Goal: Task Accomplishment & Management: Manage account settings

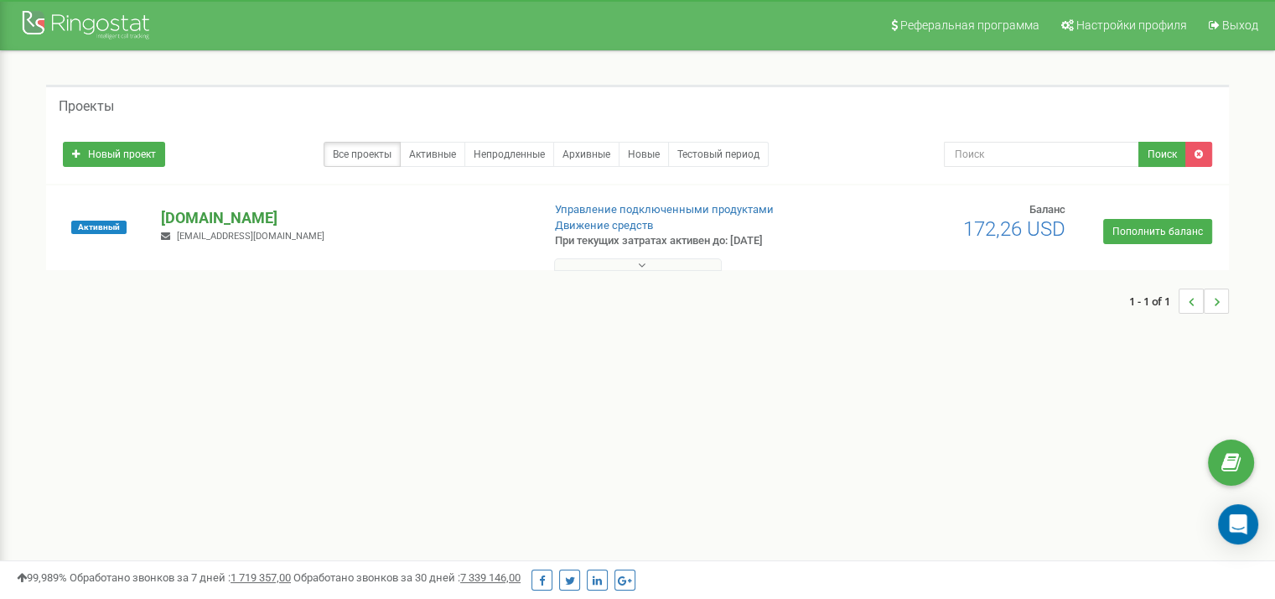
click at [188, 214] on p "[DOMAIN_NAME]" at bounding box center [344, 218] width 366 height 22
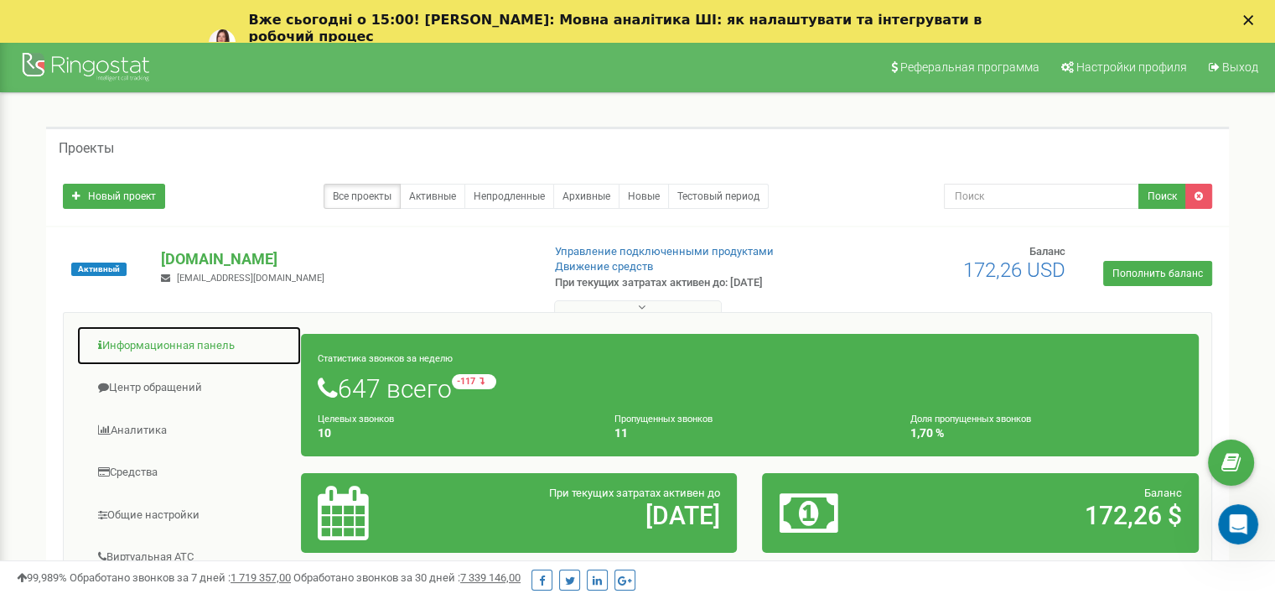
click at [141, 345] on link "Информационная панель" at bounding box center [189, 345] width 226 height 41
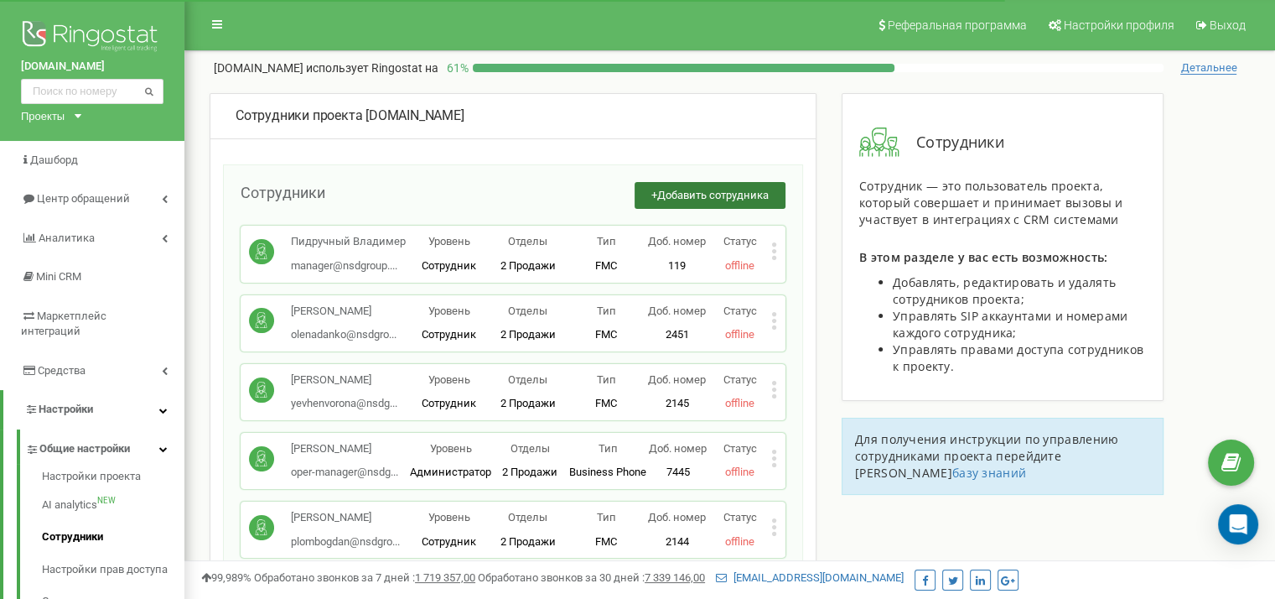
click at [704, 208] on button "+ Добавить сотрудника" at bounding box center [710, 196] width 151 height 28
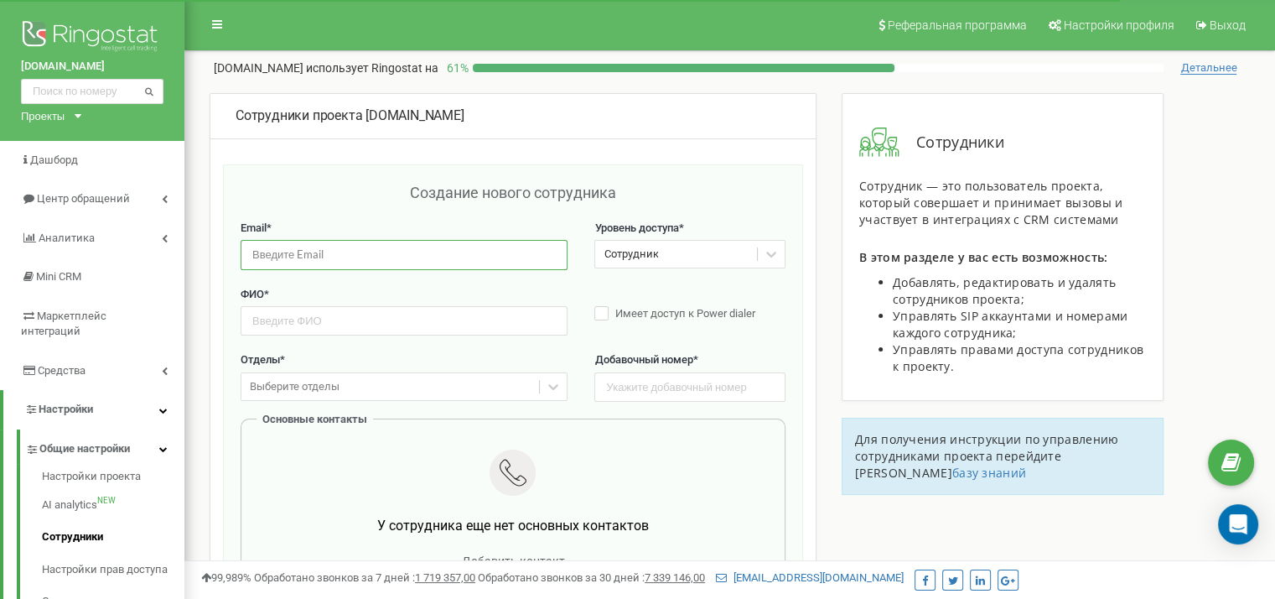
click at [433, 251] on input "email" at bounding box center [404, 254] width 327 height 29
click at [299, 200] on div "Создание нового сотрудника" at bounding box center [513, 201] width 545 height 39
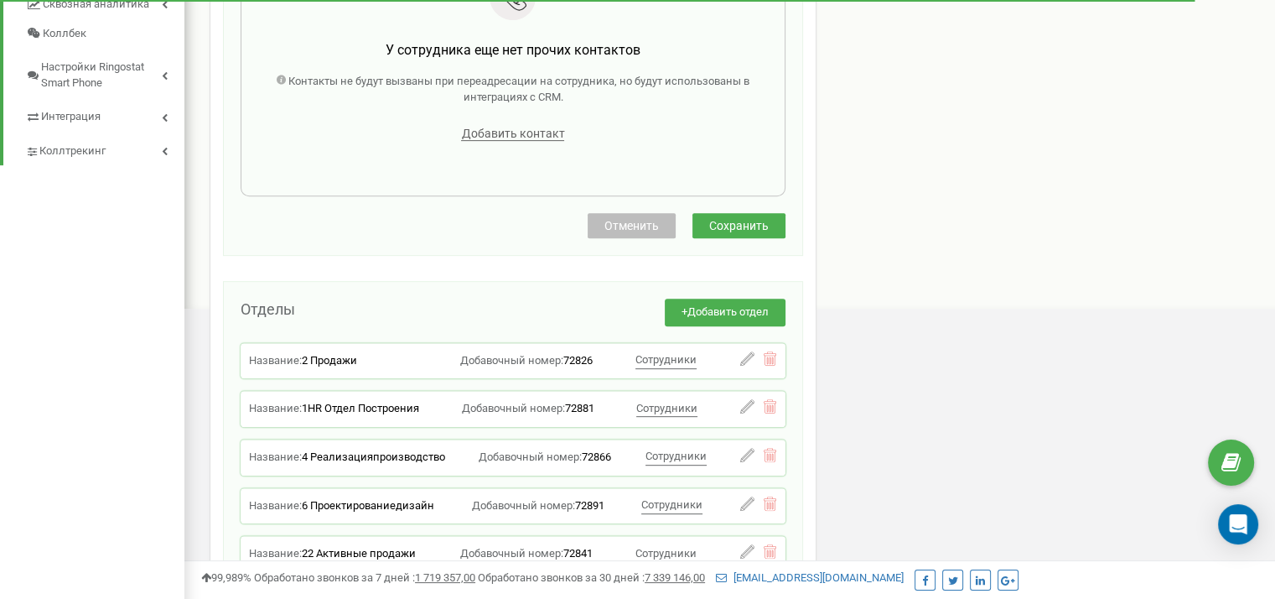
scroll to position [782, 0]
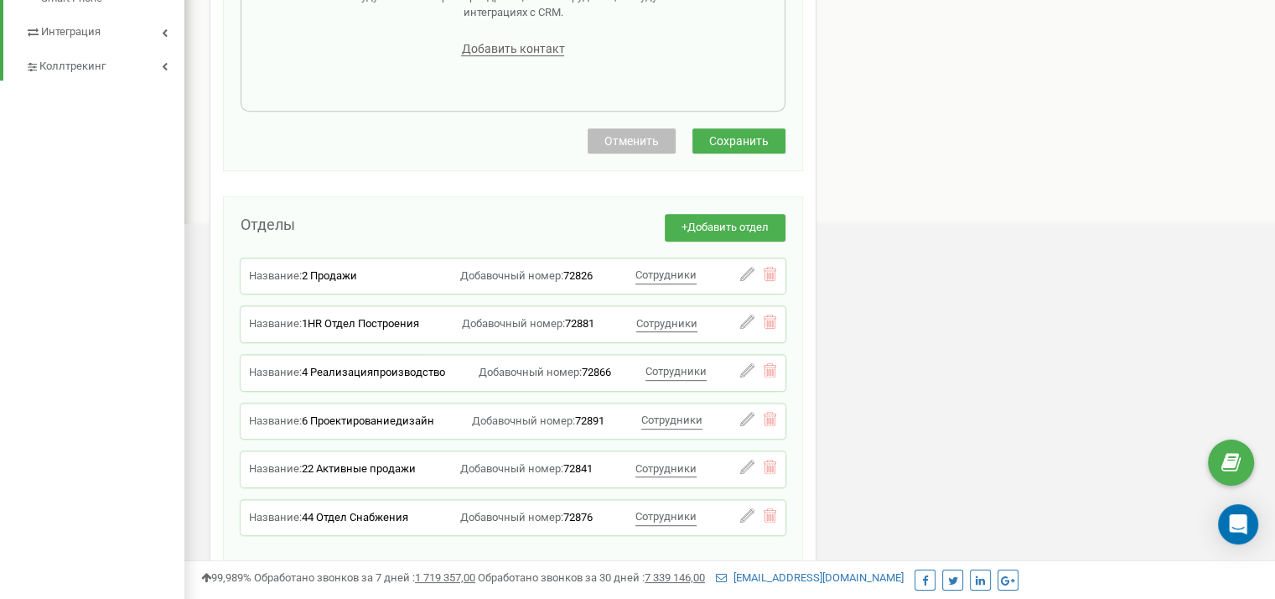
click at [612, 143] on span "Отменить" at bounding box center [632, 140] width 55 height 13
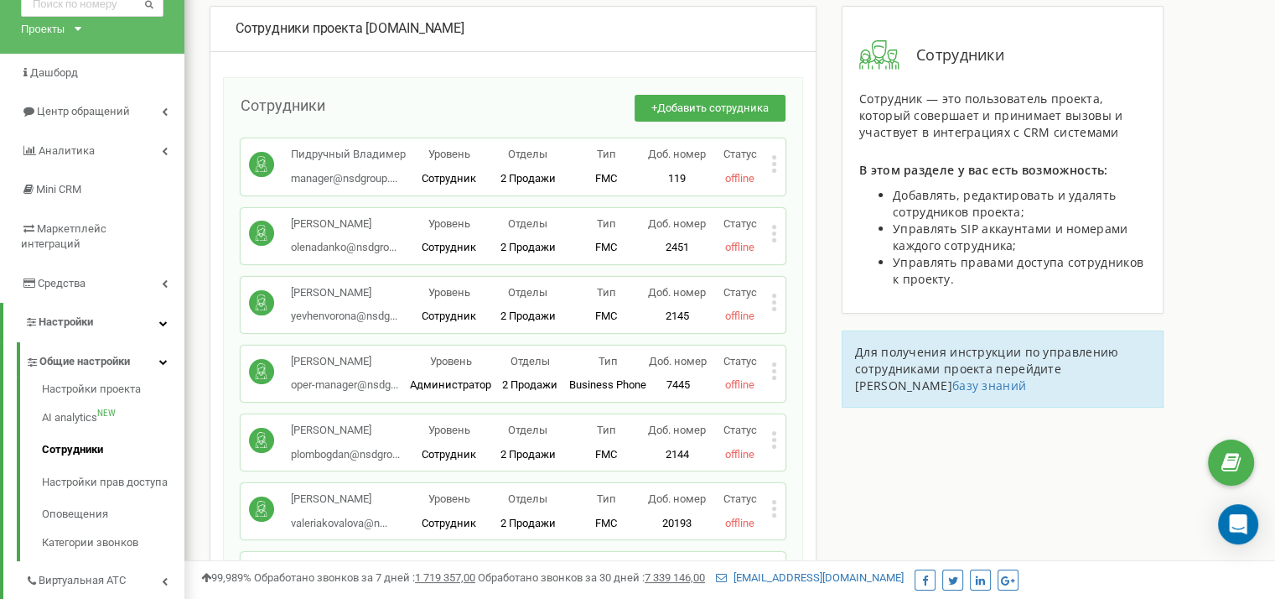
scroll to position [260, 0]
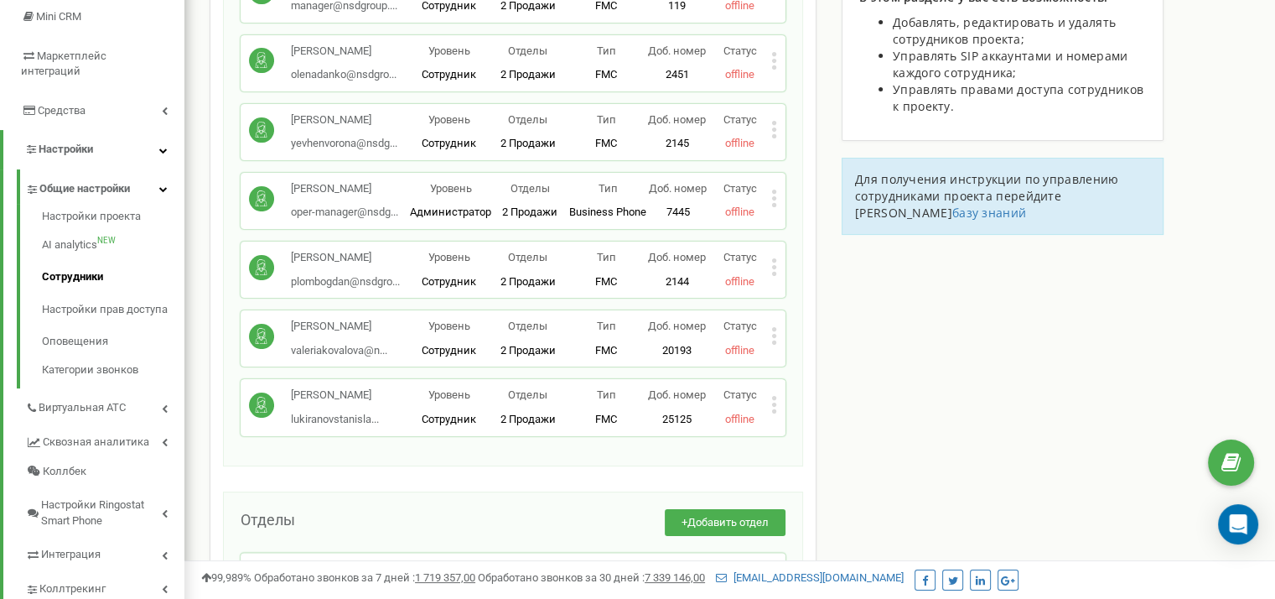
click at [770, 331] on p "Статус" at bounding box center [740, 327] width 63 height 16
click at [776, 339] on icon at bounding box center [774, 336] width 6 height 18
click at [800, 385] on span "Удалить сотрудника" at bounding box center [850, 388] width 113 height 11
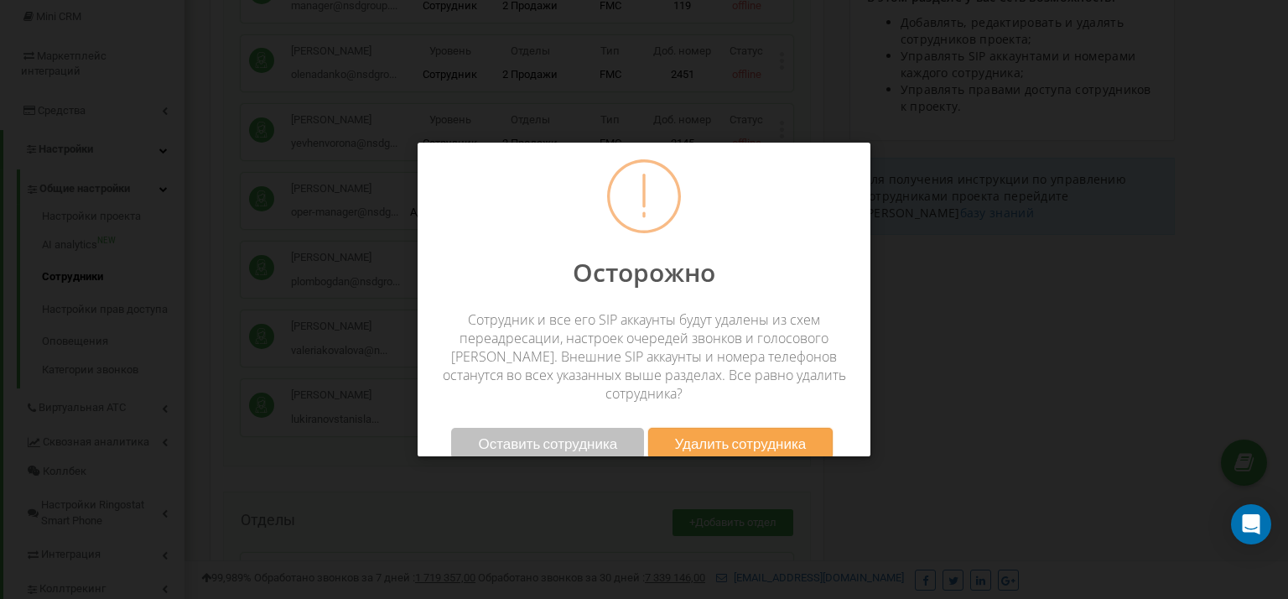
click at [743, 434] on span "Удалить сотрудника" at bounding box center [741, 443] width 132 height 18
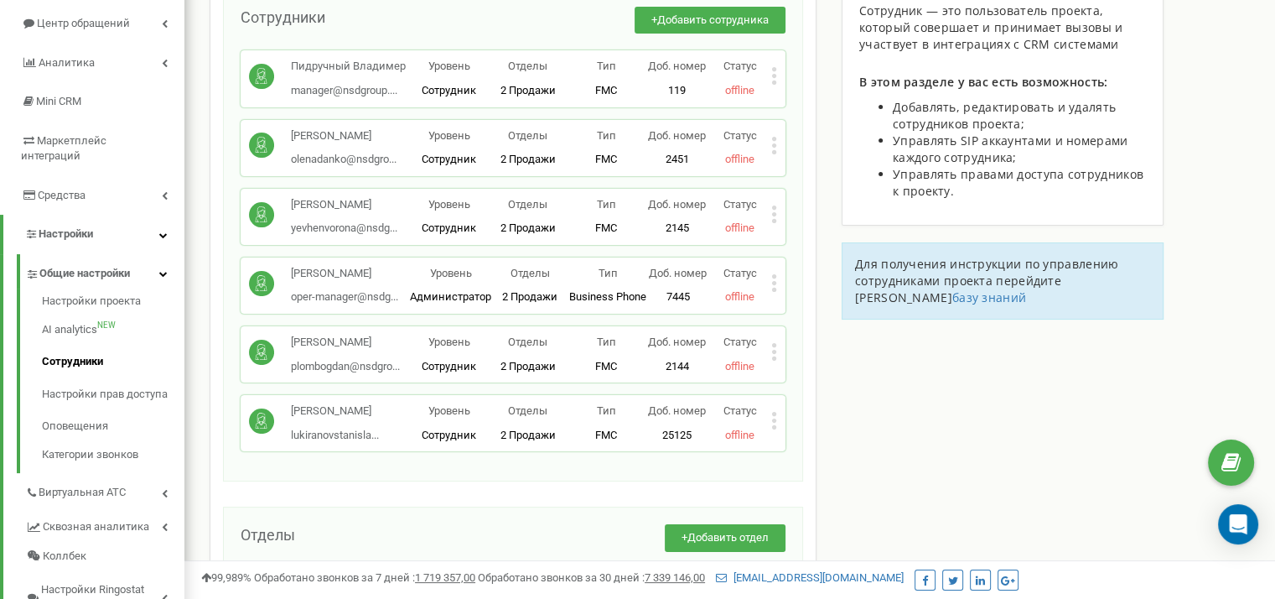
scroll to position [195, 0]
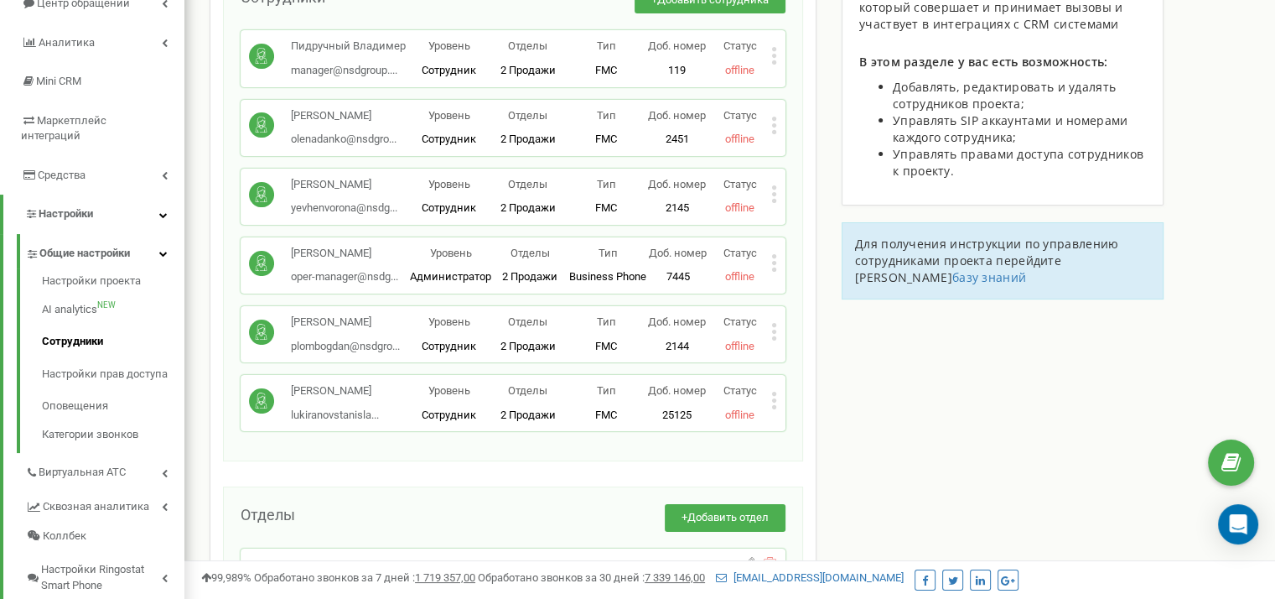
click at [773, 328] on icon at bounding box center [774, 332] width 6 height 18
click at [751, 413] on span "offline" at bounding box center [739, 414] width 29 height 13
click at [780, 391] on div "[PERSON_NAME]... [EMAIL_ADDRESS][DOMAIN_NAME] Уровень Сотрудник Отделы 2 Продаж…" at bounding box center [513, 403] width 545 height 56
click at [776, 398] on icon at bounding box center [774, 400] width 4 height 4
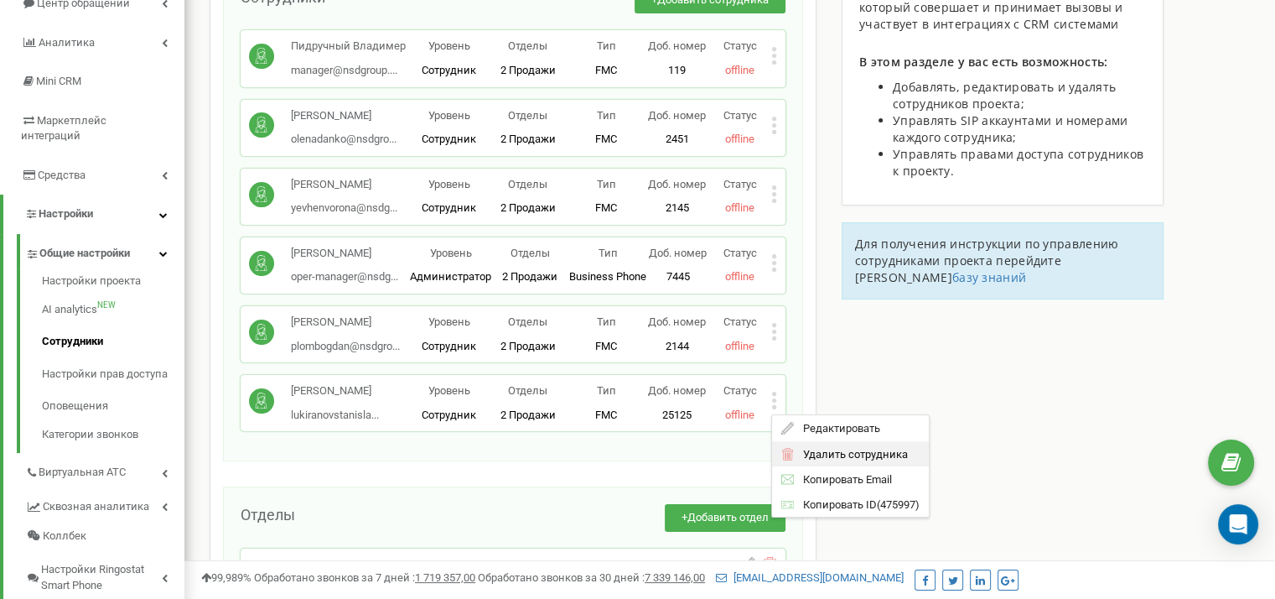
click at [797, 449] on span "Удалить сотрудника" at bounding box center [850, 453] width 113 height 11
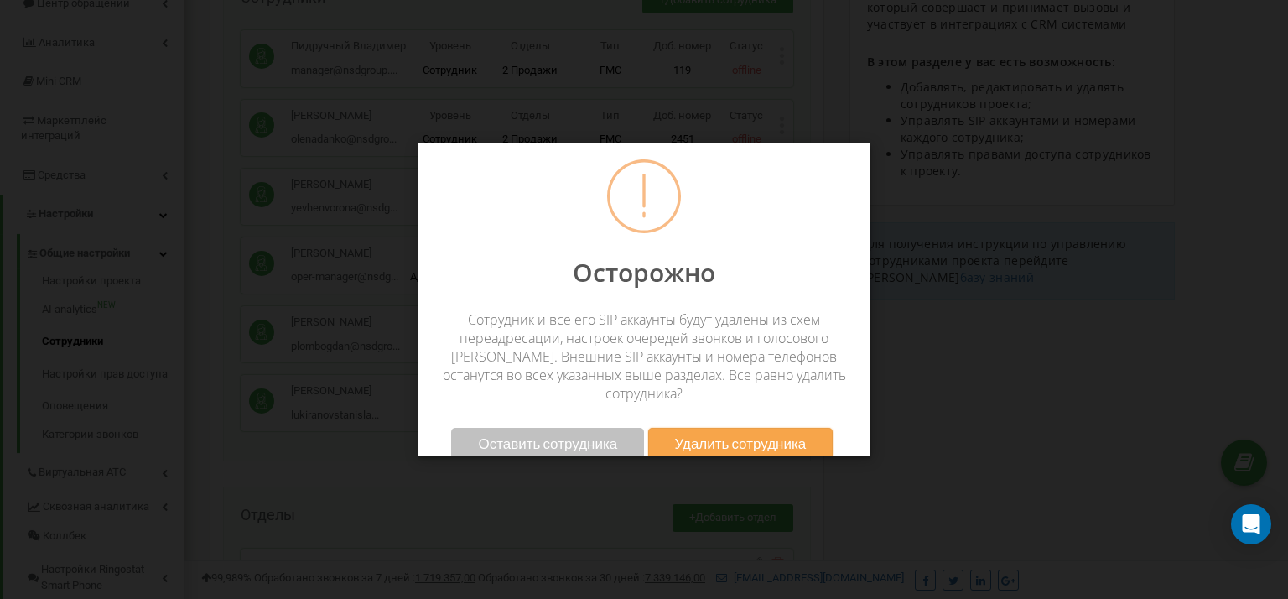
click at [739, 428] on button "Удалить сотрудника" at bounding box center [740, 443] width 185 height 31
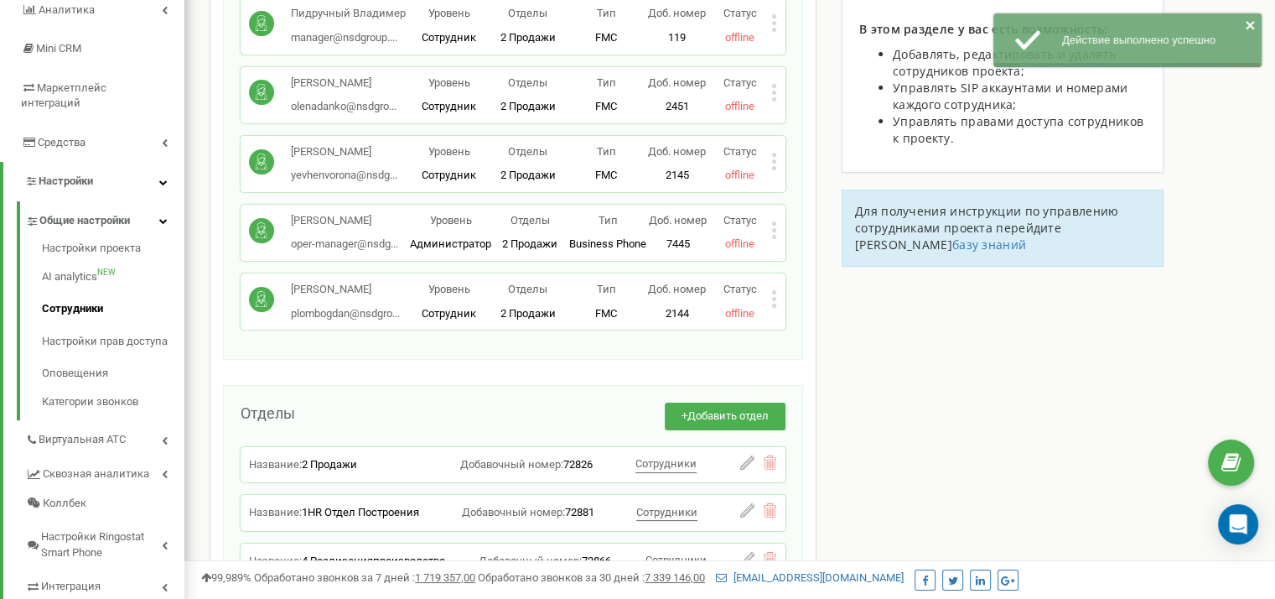
scroll to position [123, 0]
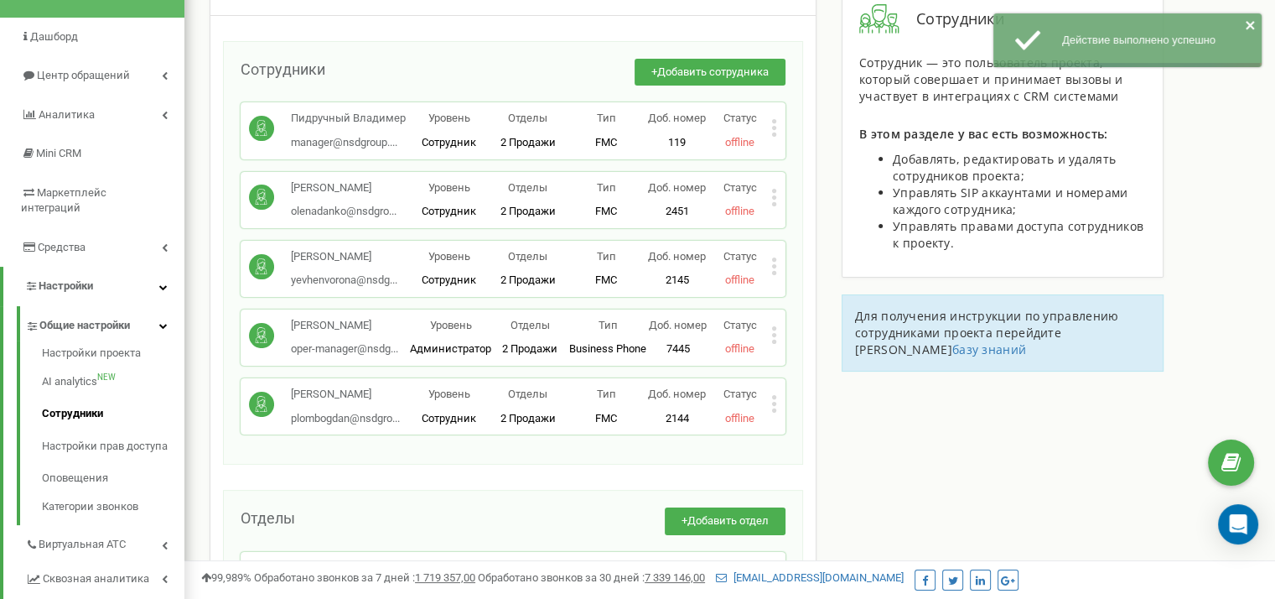
click at [777, 403] on icon at bounding box center [774, 404] width 6 height 18
click at [792, 455] on icon at bounding box center [788, 456] width 13 height 13
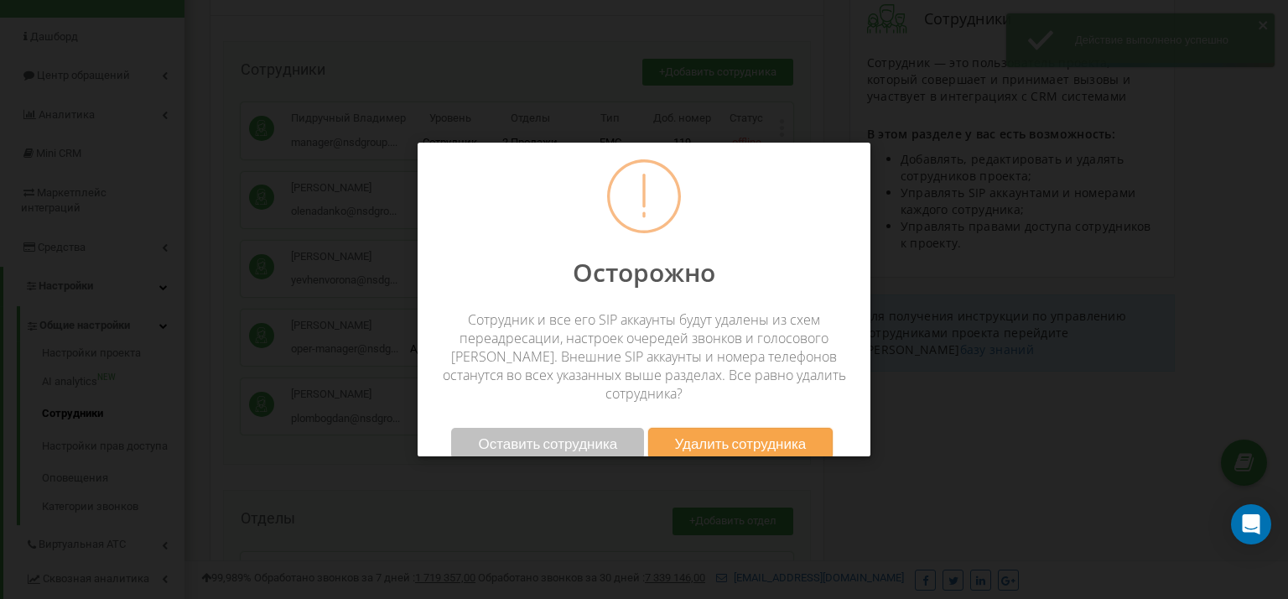
click at [777, 436] on button "Удалить сотрудника" at bounding box center [740, 443] width 185 height 31
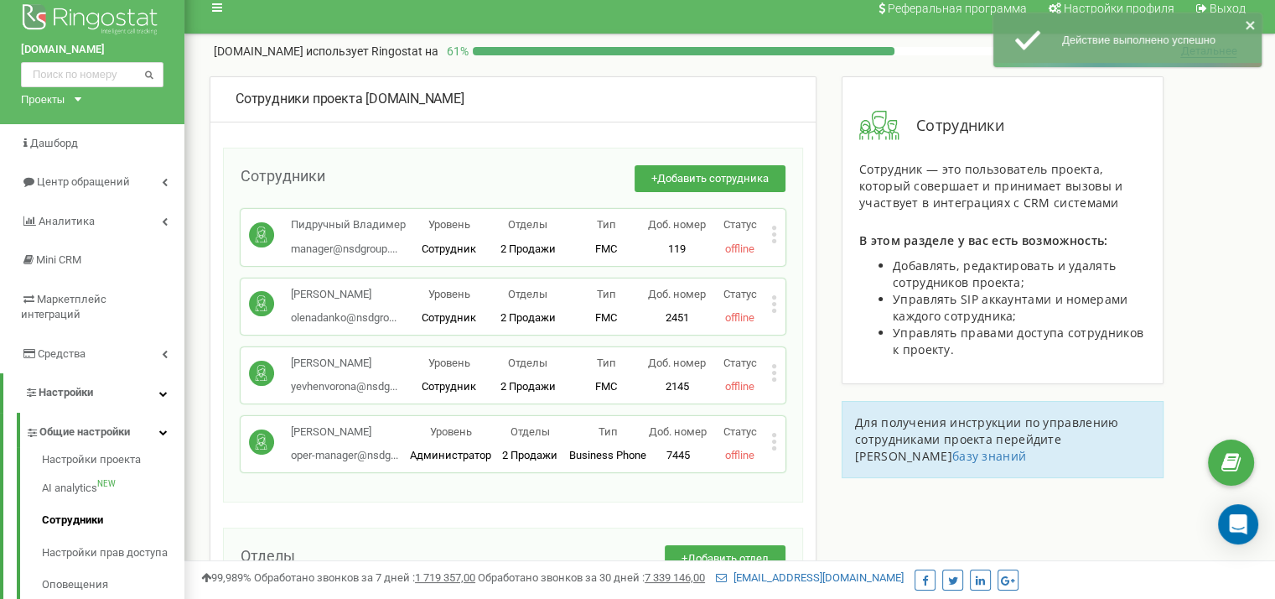
scroll to position [0, 0]
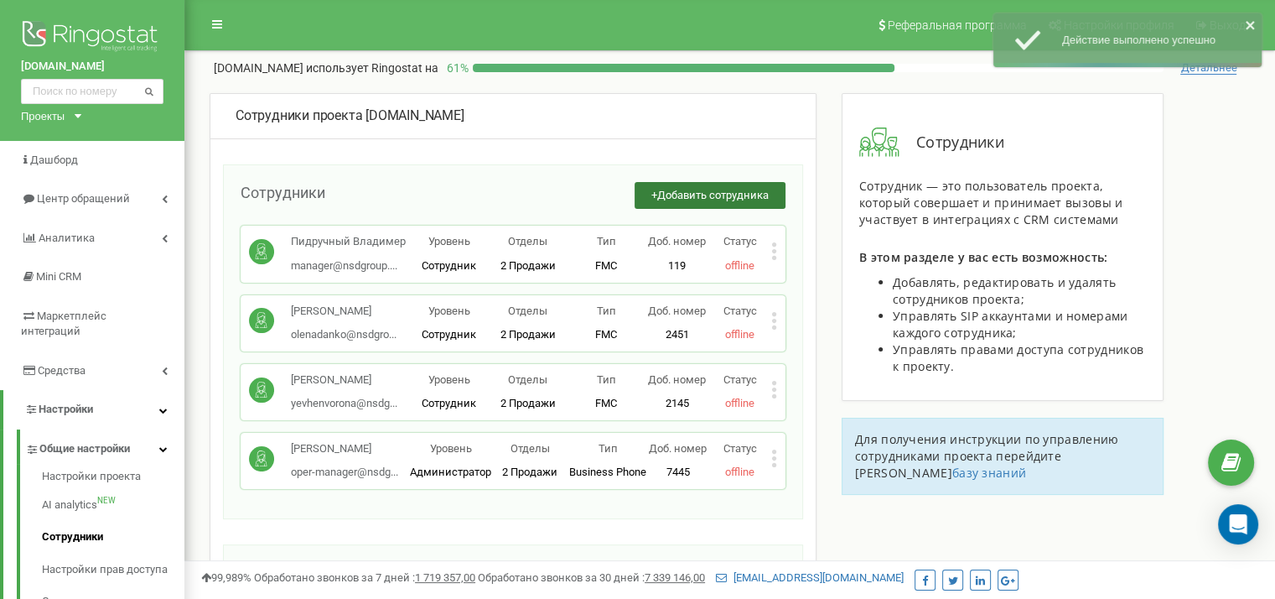
click at [692, 201] on button "+ Добавить сотрудника" at bounding box center [710, 196] width 151 height 28
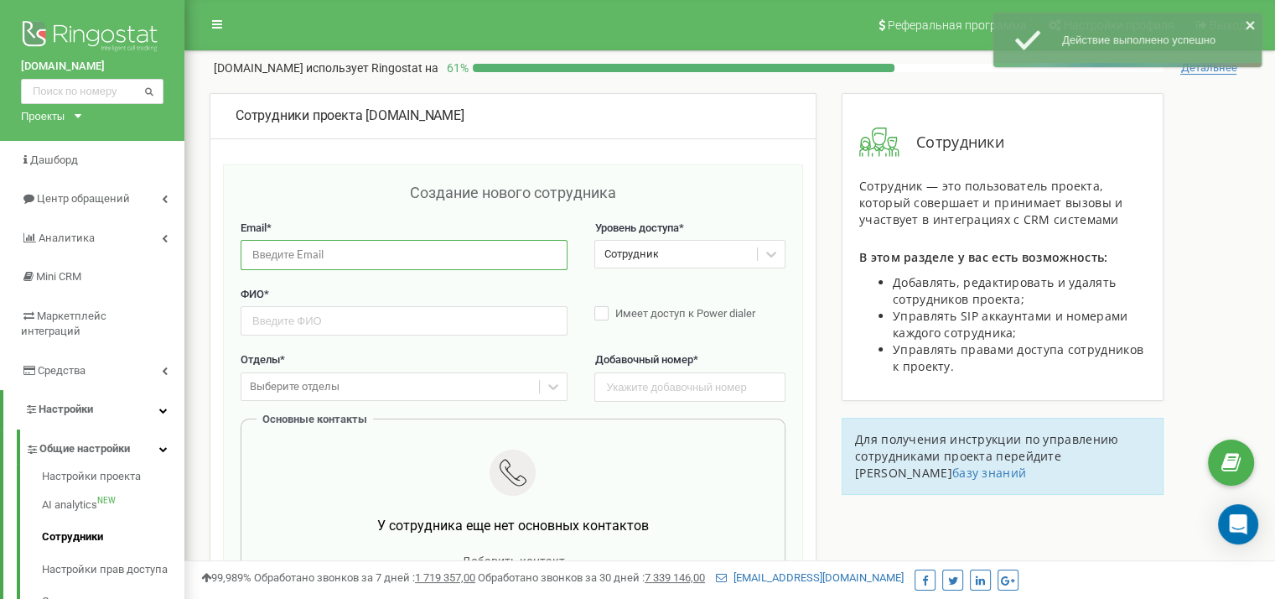
click at [413, 251] on input "email" at bounding box center [404, 254] width 327 height 29
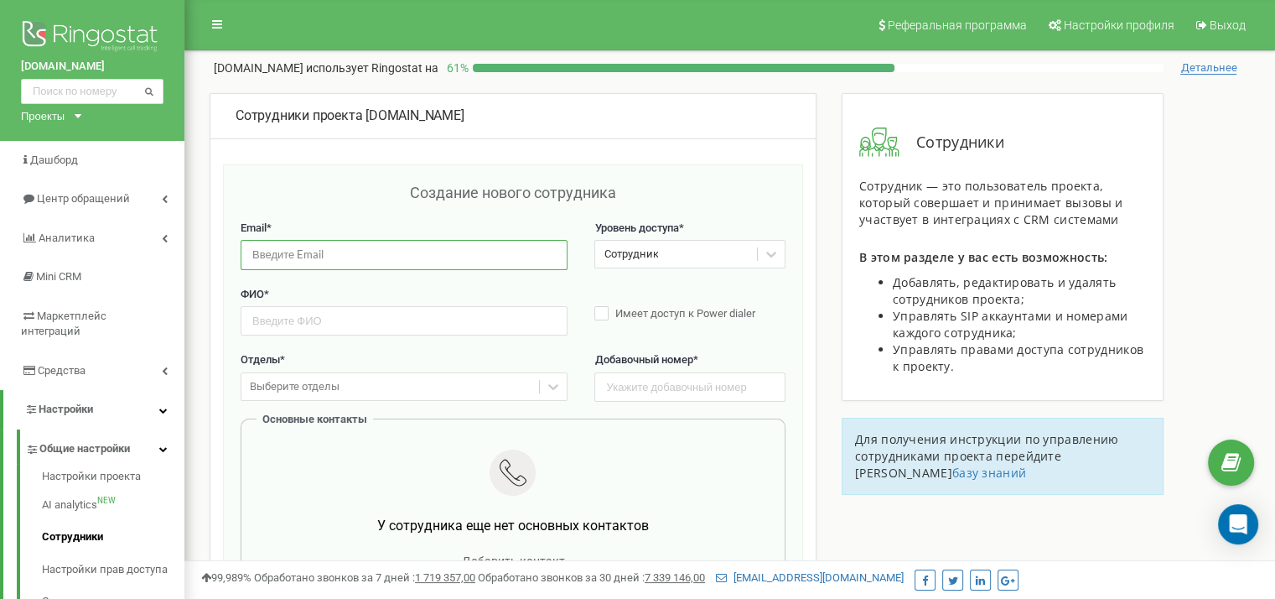
paste input "[PERSON_NAME][EMAIL_ADDRESS][DOMAIN_NAME]"
type input "[PERSON_NAME][EMAIL_ADDRESS][DOMAIN_NAME]"
click at [486, 304] on div "ФИО *" at bounding box center [404, 311] width 327 height 49
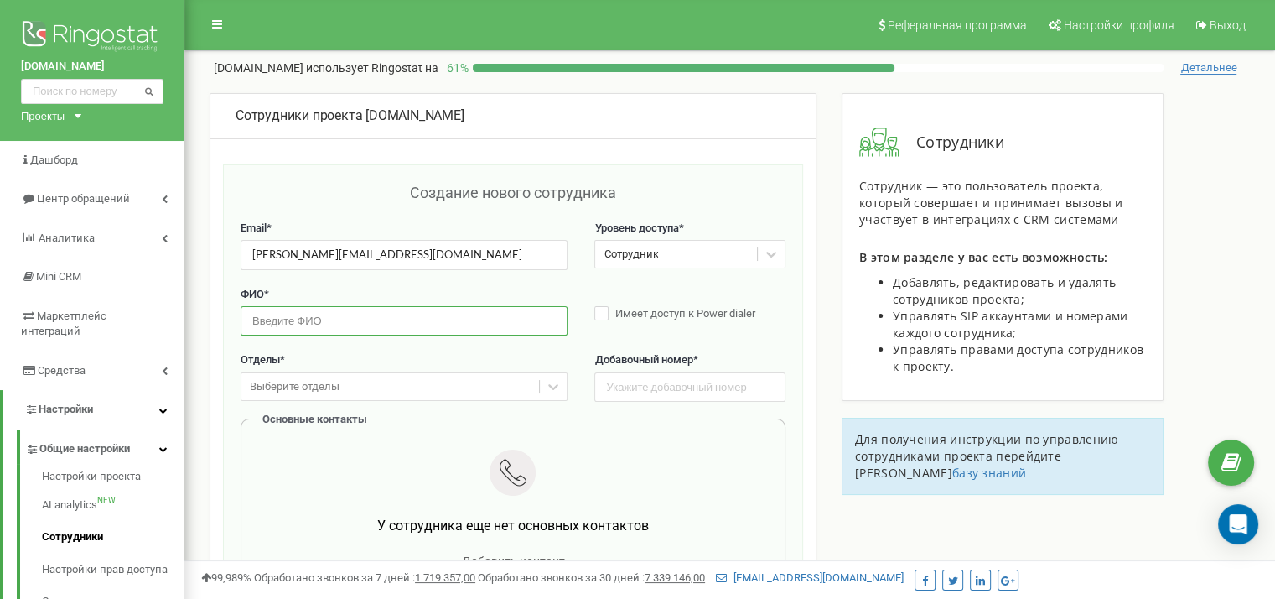
click at [486, 319] on input "text" at bounding box center [404, 320] width 327 height 29
type input "[PERSON_NAME] [PERSON_NAME]"
click at [457, 384] on div "Выберите отделы" at bounding box center [391, 387] width 298 height 26
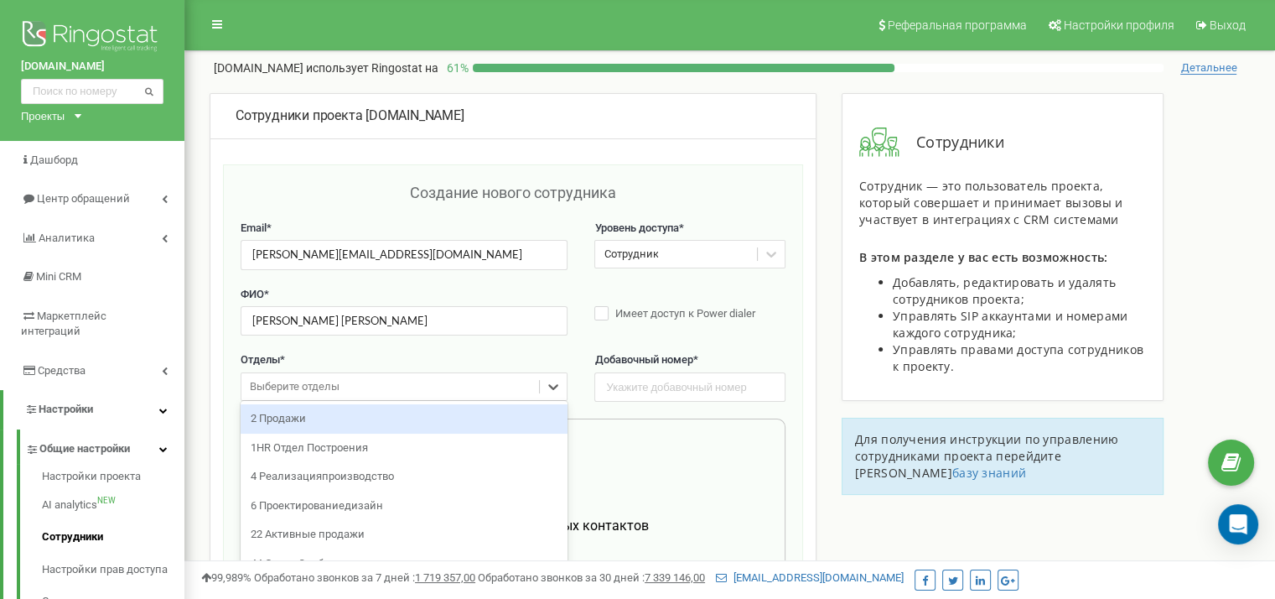
click at [335, 418] on div "2 Продажи" at bounding box center [404, 418] width 327 height 29
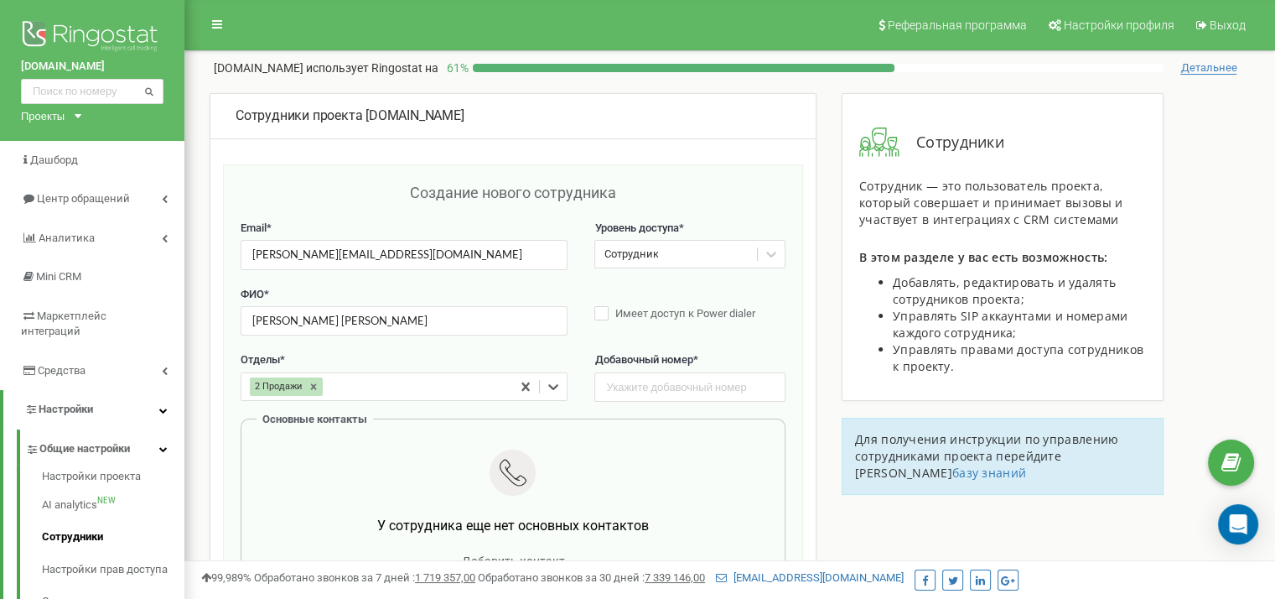
click at [647, 247] on div "Сотрудник" at bounding box center [631, 255] width 55 height 16
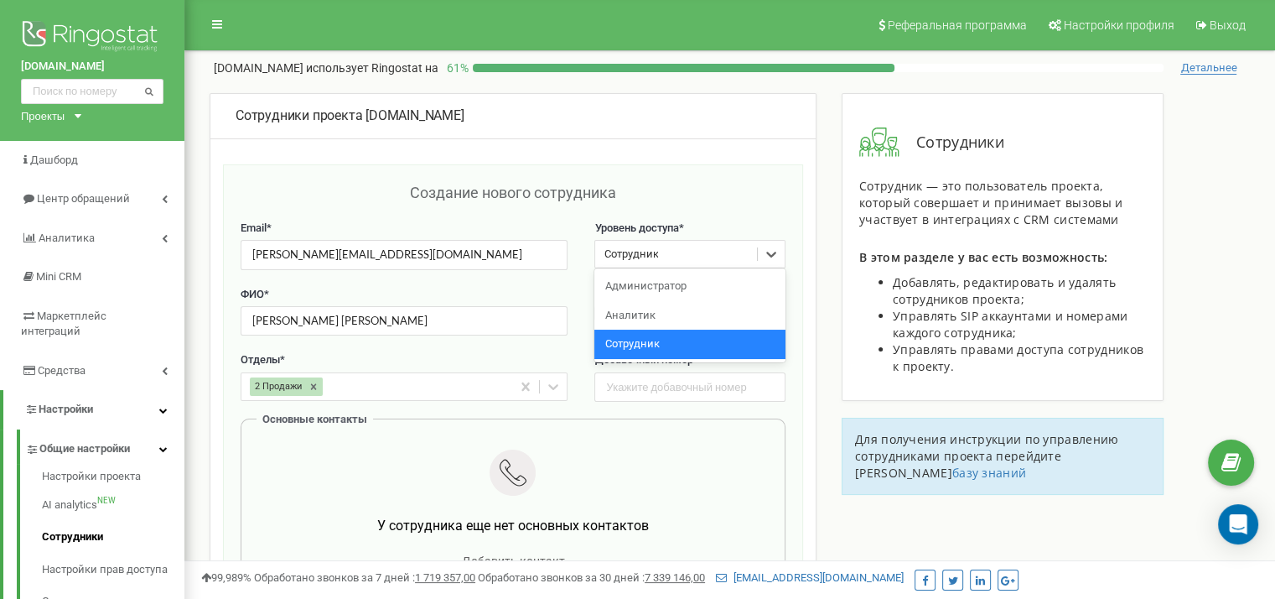
click at [676, 221] on label "Уровень доступа *" at bounding box center [690, 229] width 190 height 16
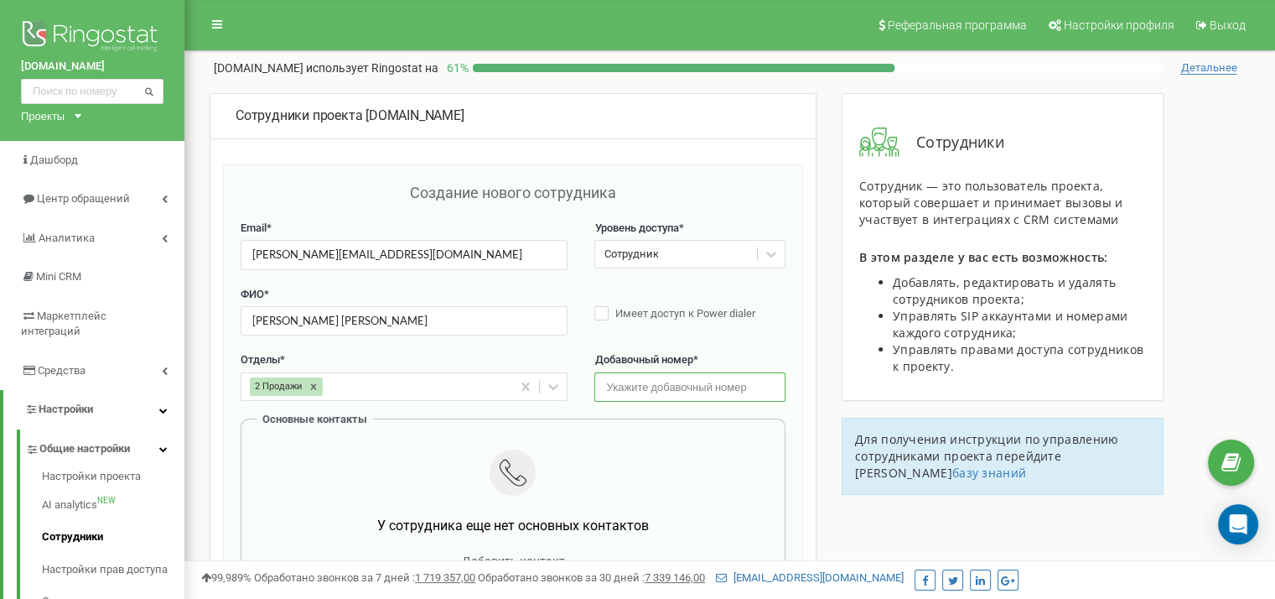
click at [627, 399] on input "text" at bounding box center [690, 386] width 190 height 29
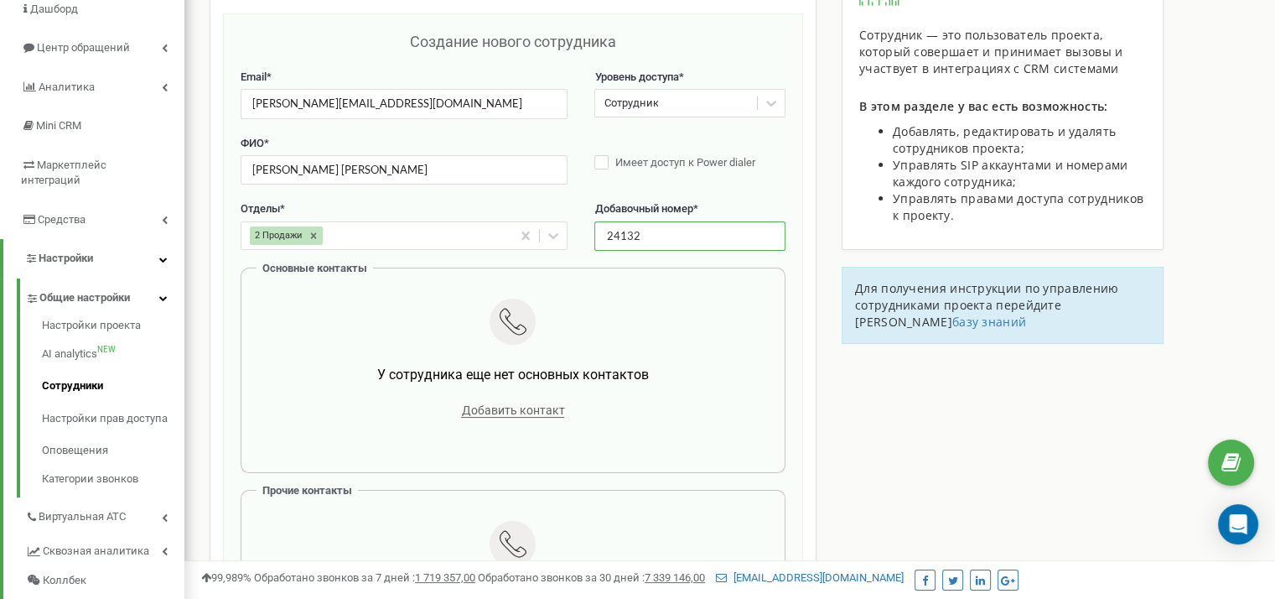
scroll to position [195, 0]
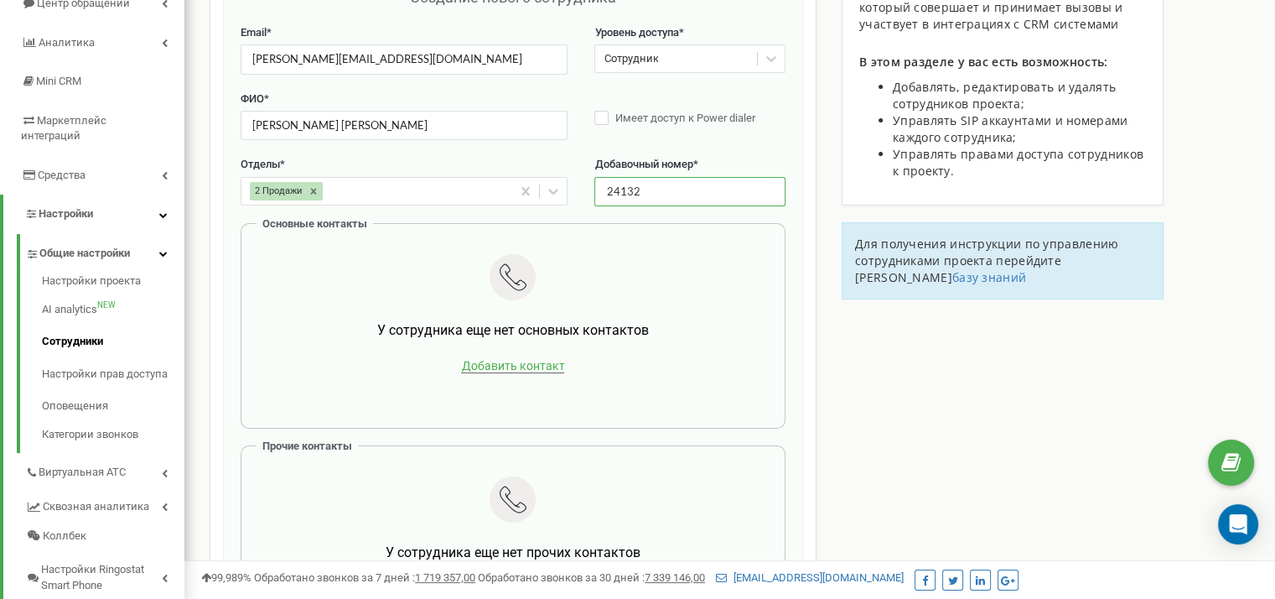
type input "24132"
click at [519, 361] on span "Добавить контакт" at bounding box center [512, 366] width 103 height 14
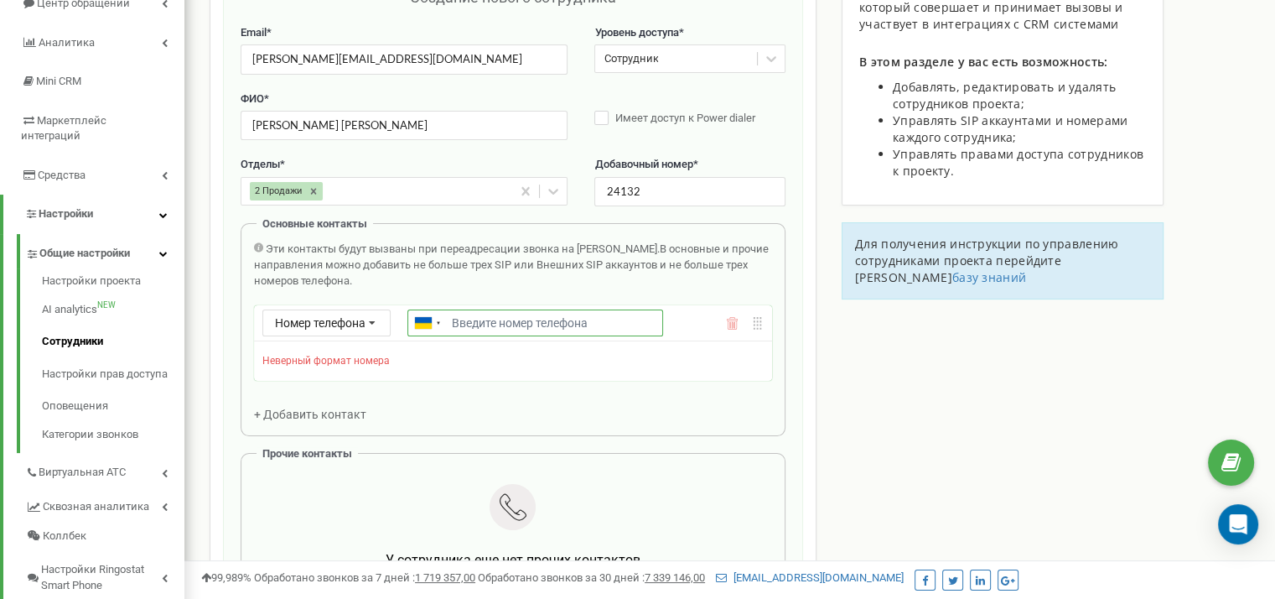
click at [486, 309] on input "Email *" at bounding box center [536, 322] width 256 height 27
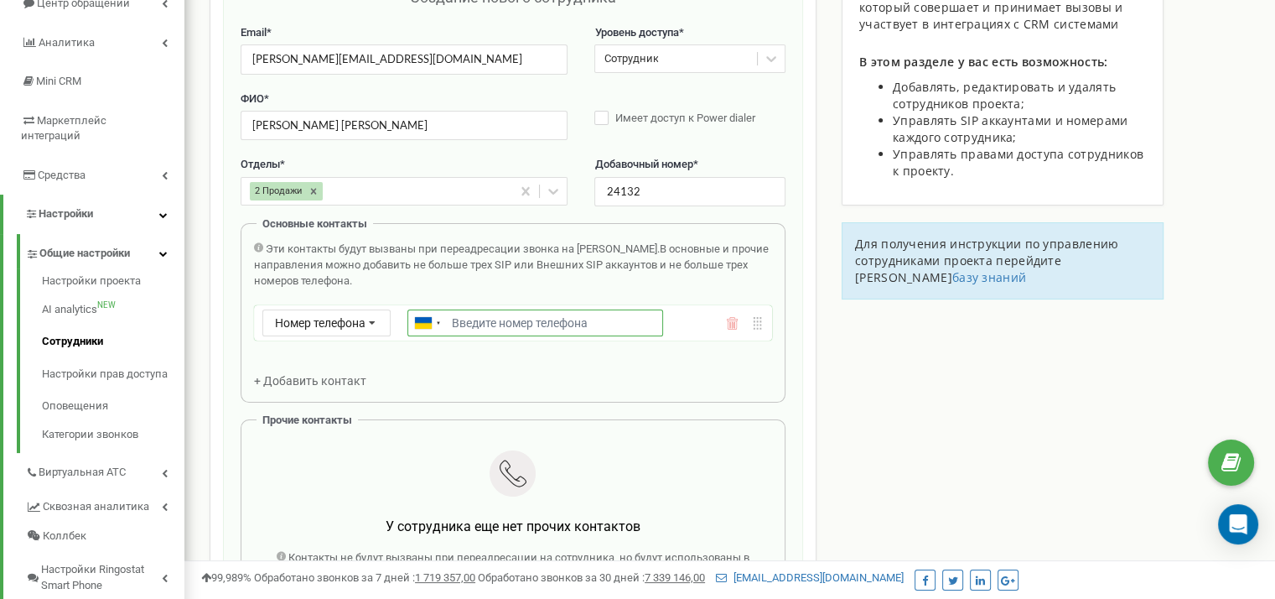
paste input "675779706"
drag, startPoint x: 454, startPoint y: 315, endPoint x: 490, endPoint y: 325, distance: 37.2
click at [455, 315] on input "675779706" at bounding box center [536, 322] width 256 height 27
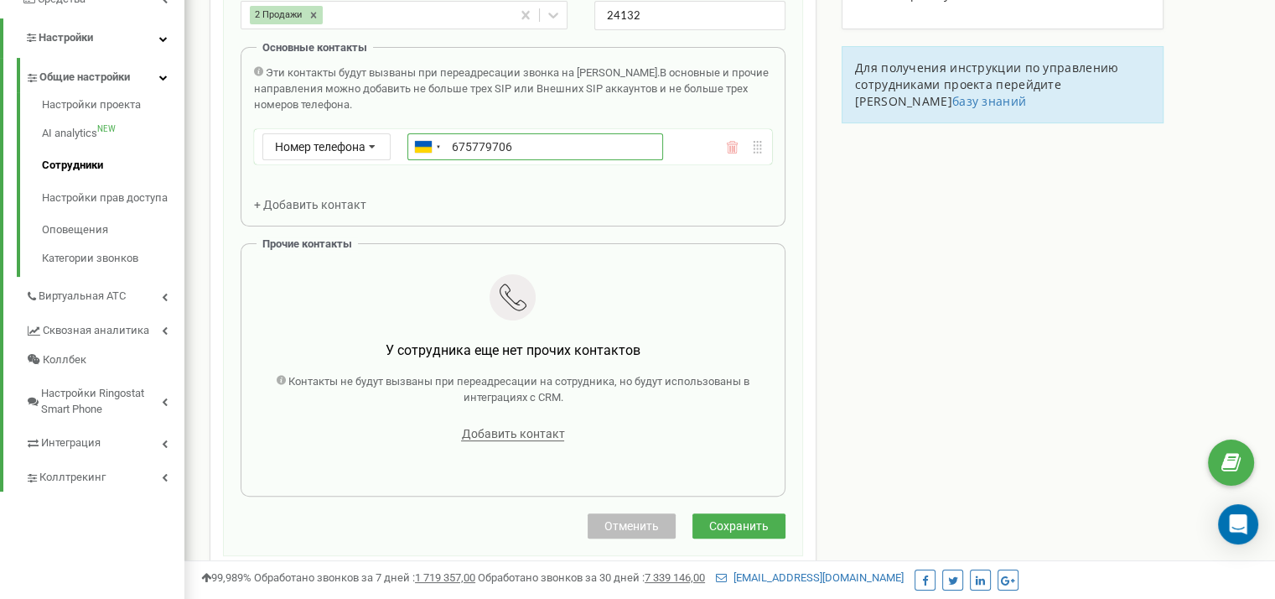
scroll to position [587, 0]
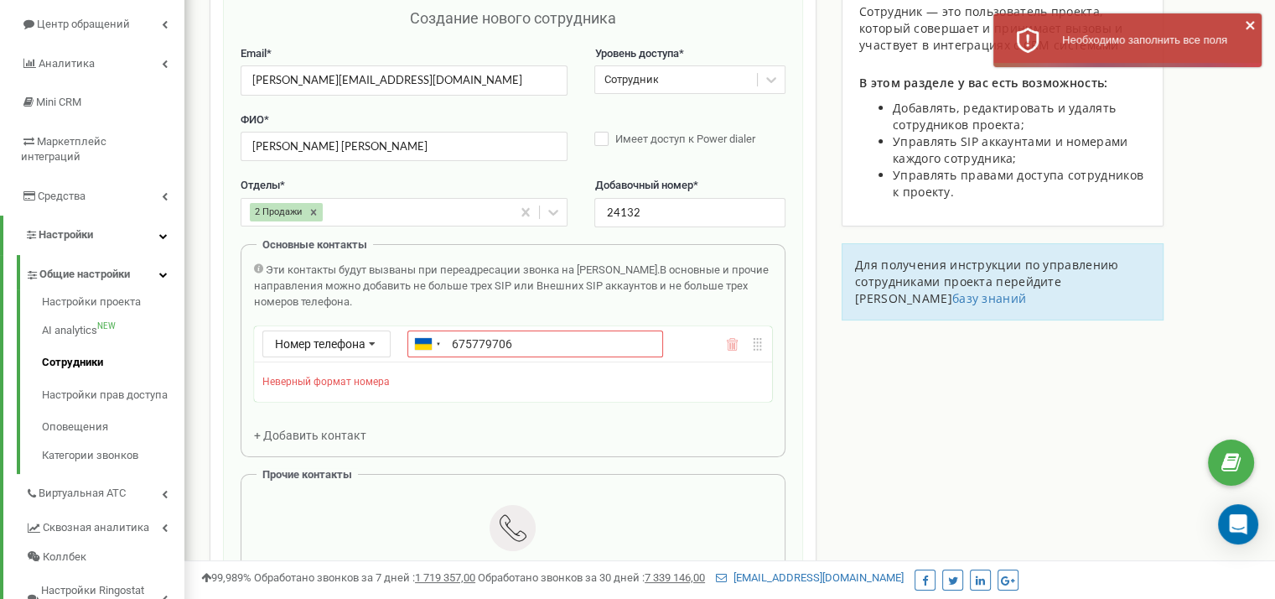
scroll to position [195, 0]
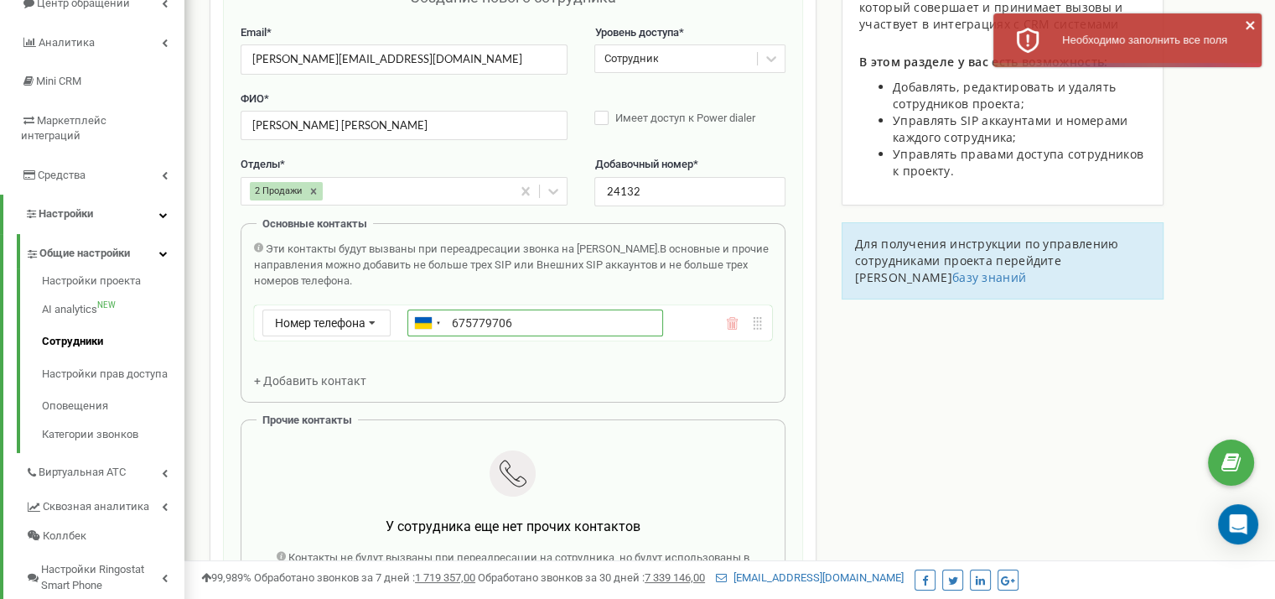
click at [455, 314] on input "675779706" at bounding box center [536, 322] width 256 height 27
type input "[PHONE_NUMBER]"
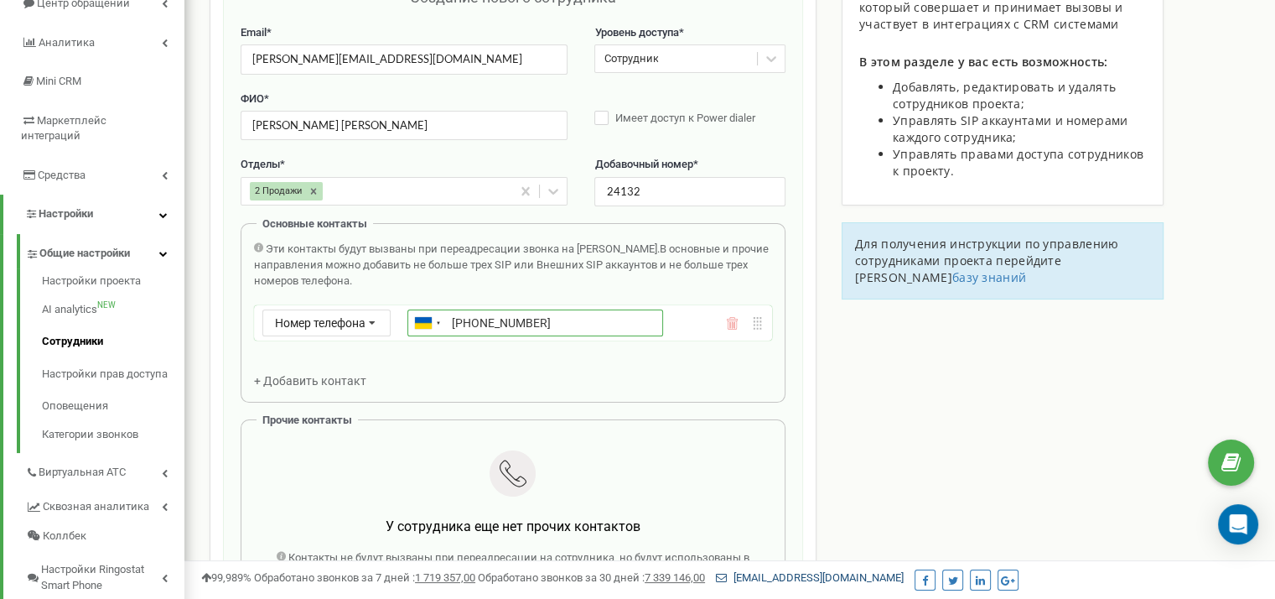
scroll to position [587, 0]
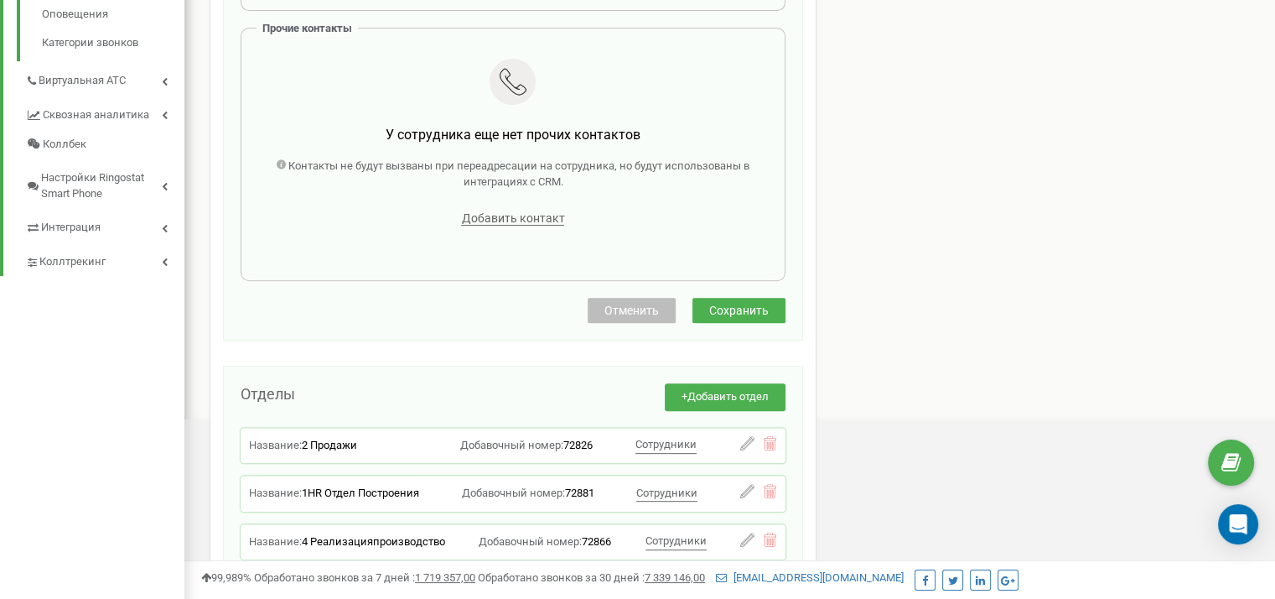
click at [742, 299] on button "Сохранить" at bounding box center [739, 310] width 93 height 25
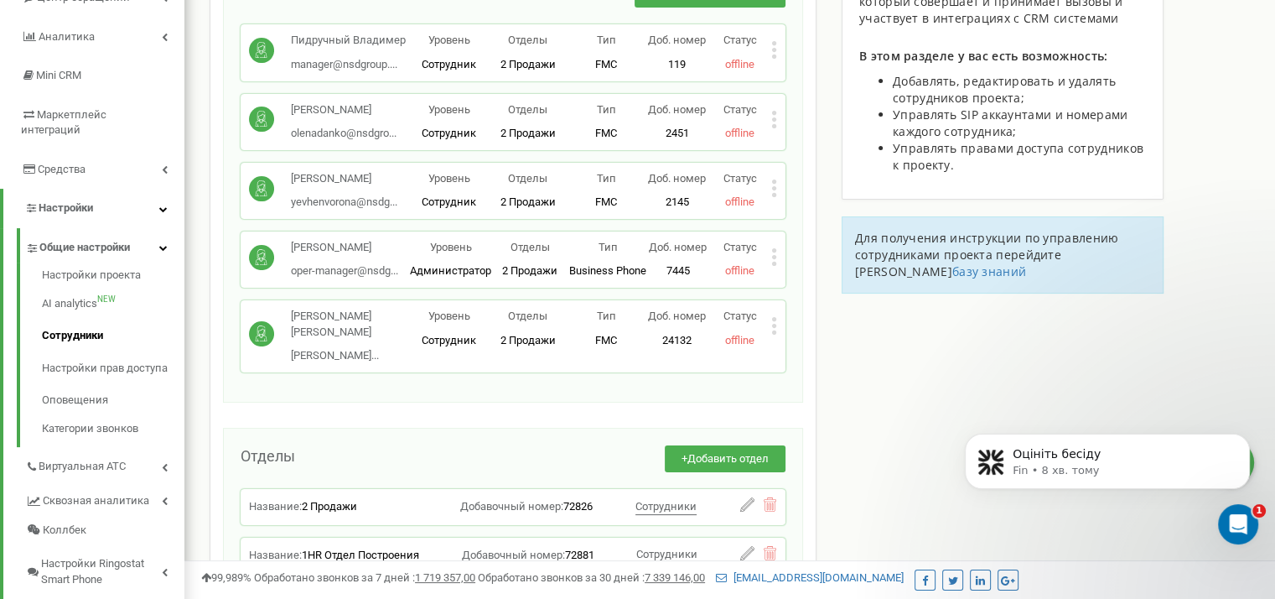
scroll to position [0, 0]
